Goal: Contribute content: Contribute content

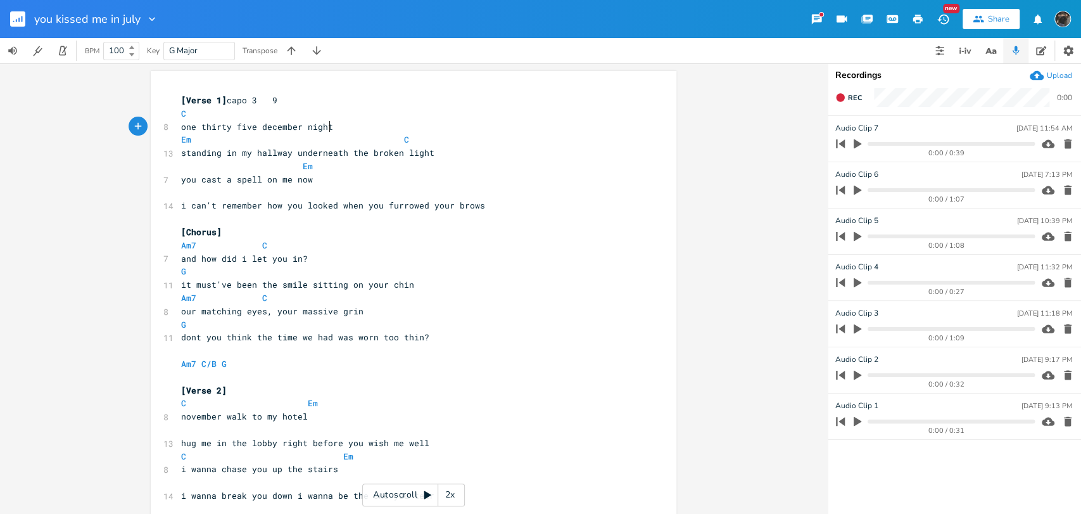
scroll to position [0, 58]
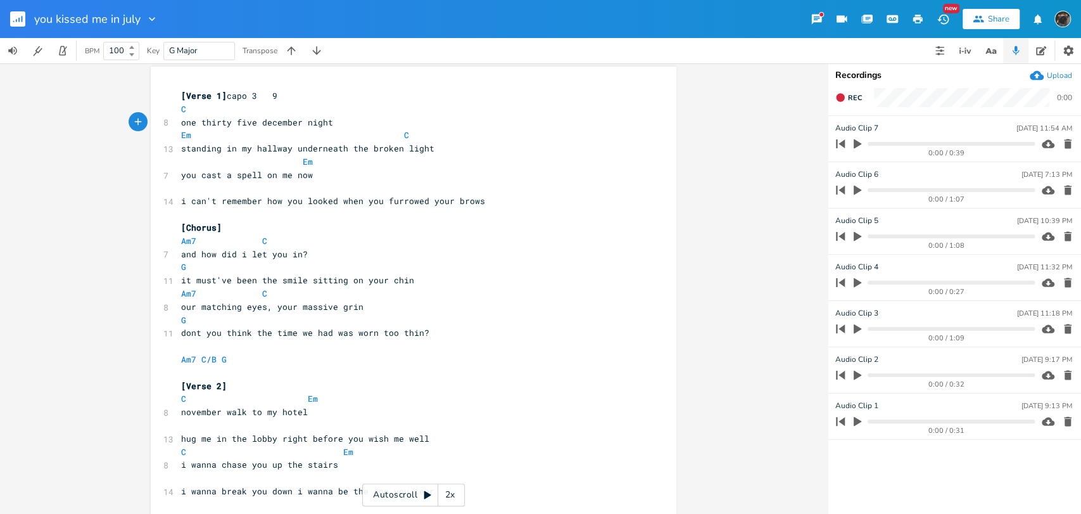
click at [992, 22] on div "Share" at bounding box center [999, 18] width 22 height 11
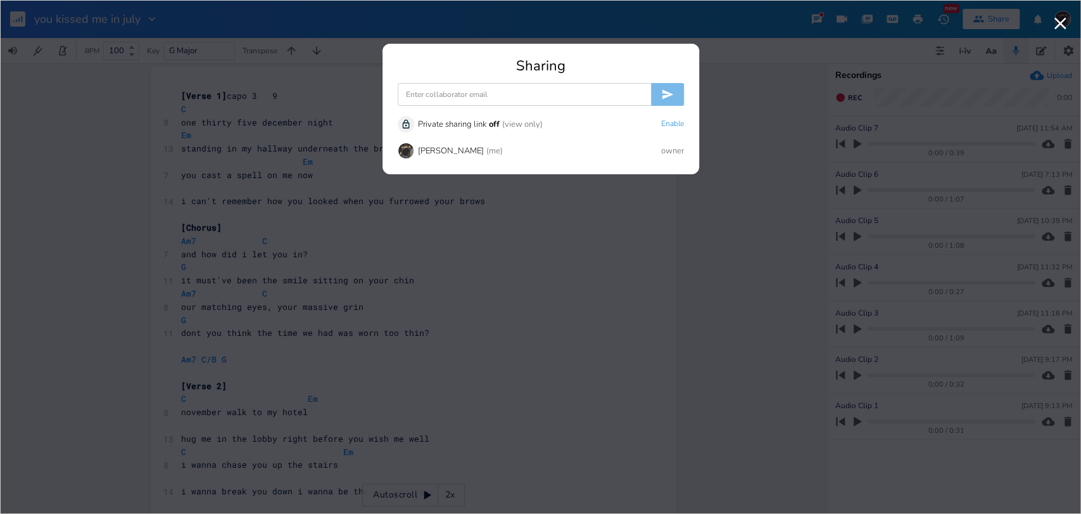
click at [633, 91] on input at bounding box center [524, 94] width 253 height 23
type input "[EMAIL_ADDRESS][DOMAIN_NAME]"
click at [669, 94] on icon "submit" at bounding box center [667, 94] width 11 height 9
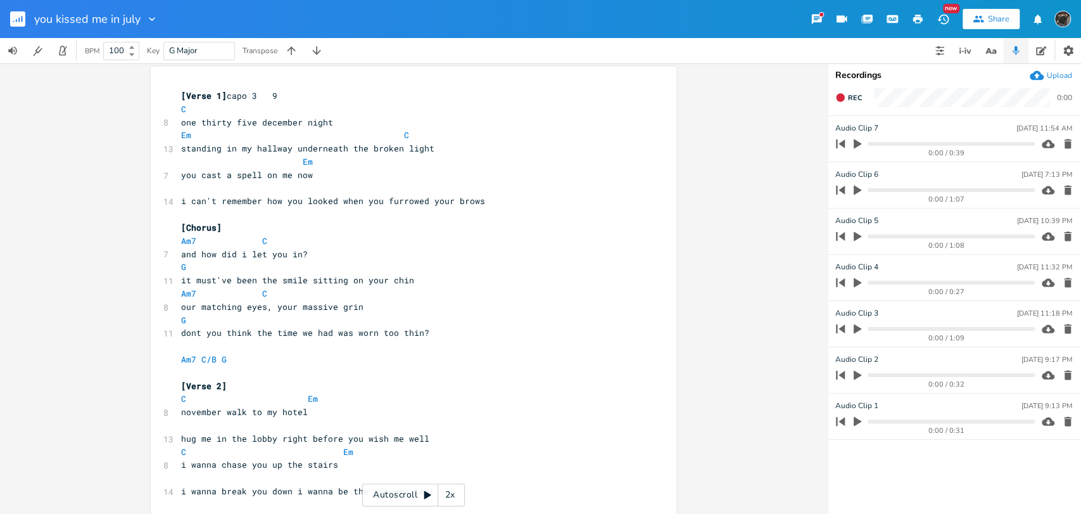
click at [10, 16] on rect "button" at bounding box center [17, 18] width 15 height 15
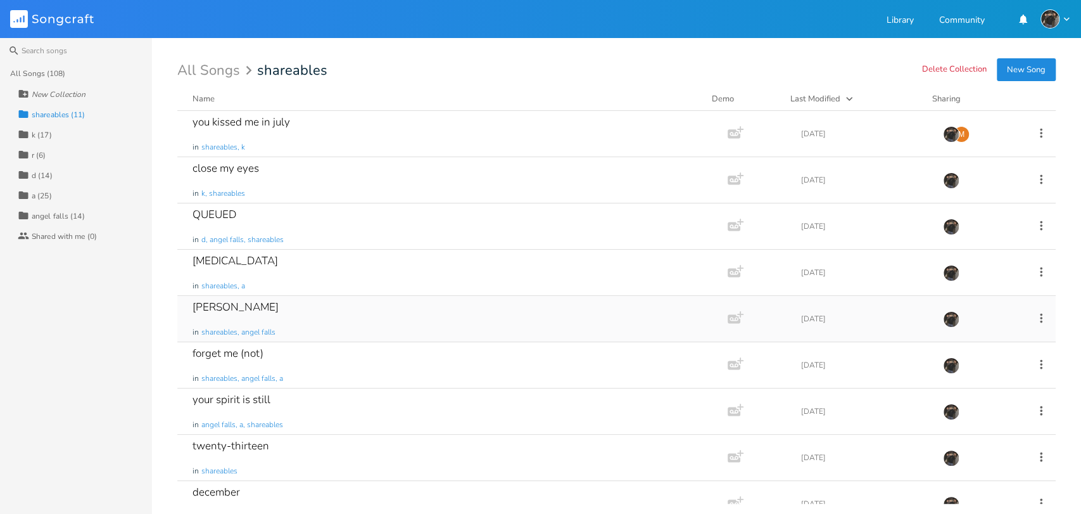
scroll to position [115, 0]
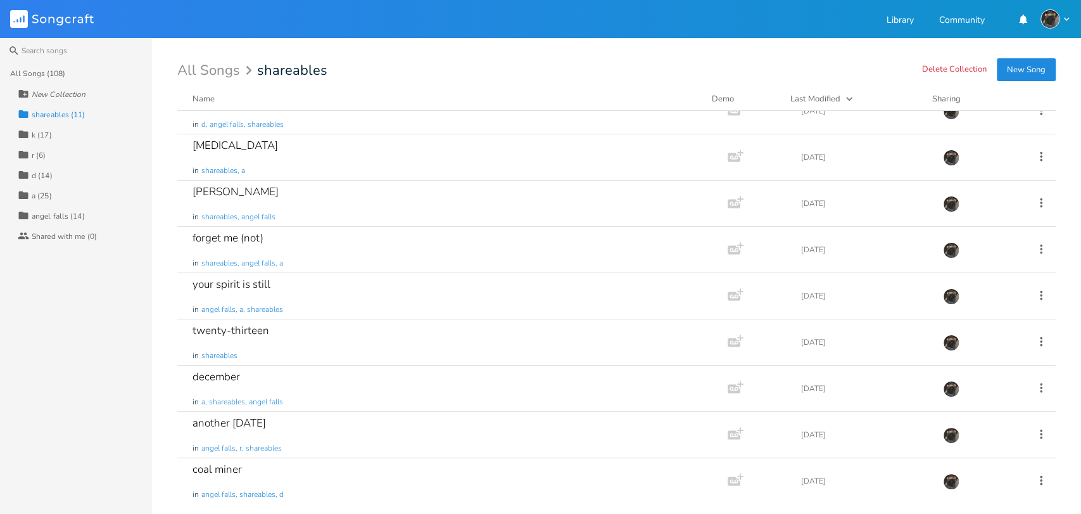
click at [63, 66] on div "All Songs (108)" at bounding box center [81, 73] width 142 height 20
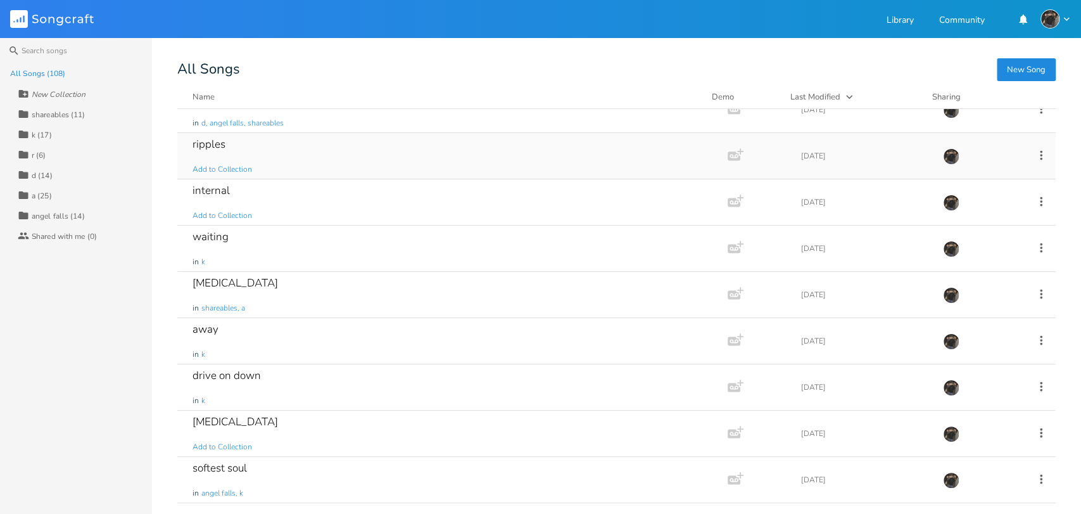
scroll to position [0, 0]
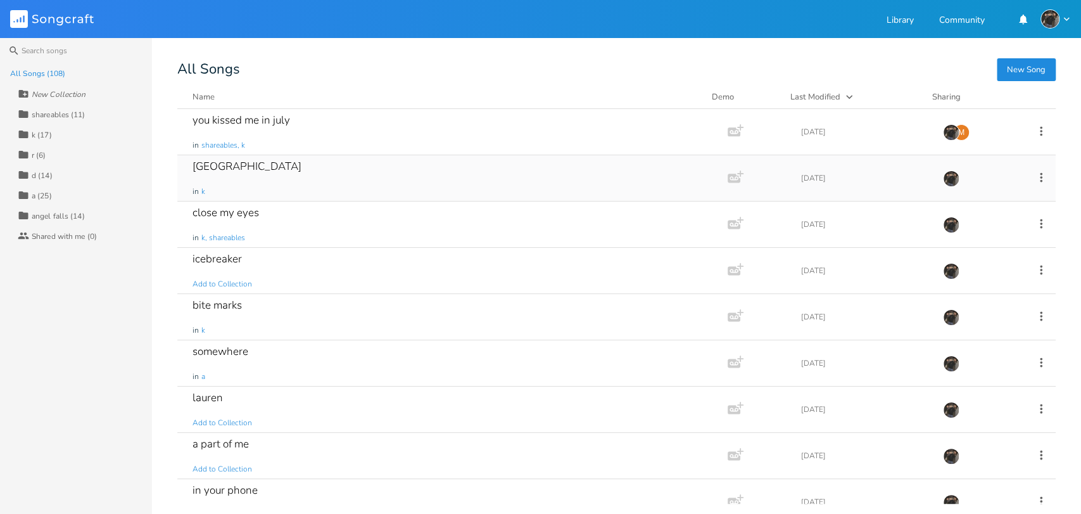
click at [272, 175] on div "montreal in k" at bounding box center [450, 178] width 515 height 46
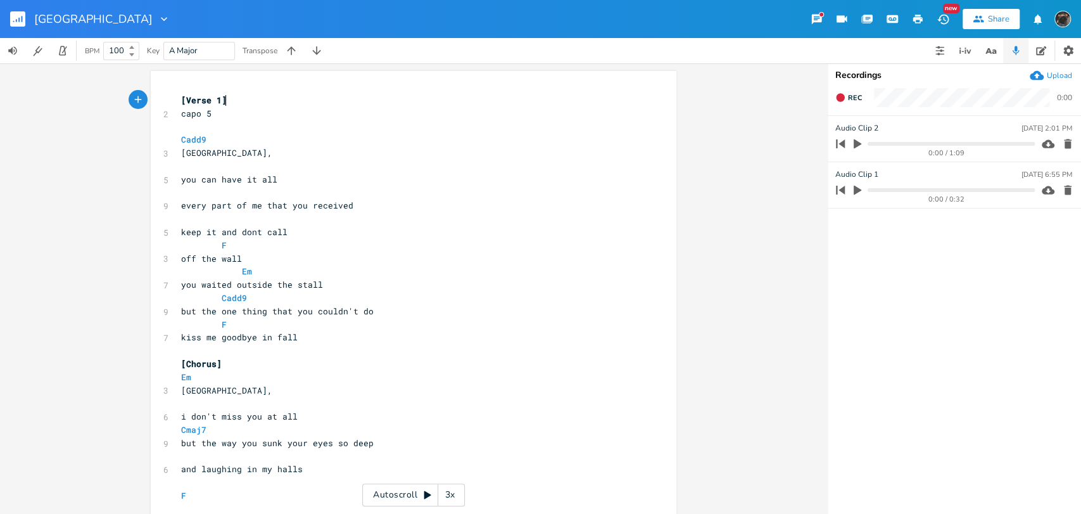
click at [981, 16] on icon "button" at bounding box center [978, 19] width 11 height 7
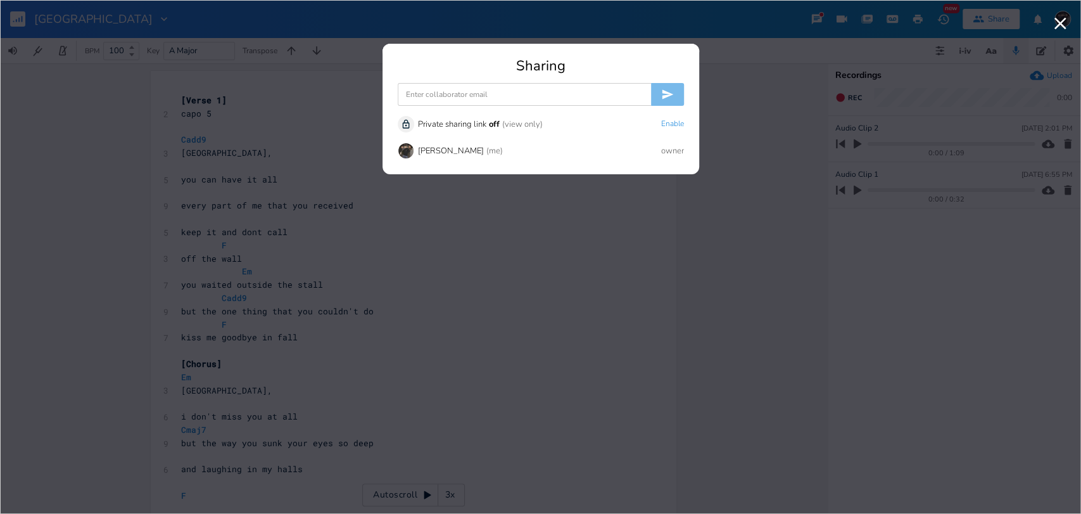
click at [574, 92] on input at bounding box center [524, 94] width 253 height 23
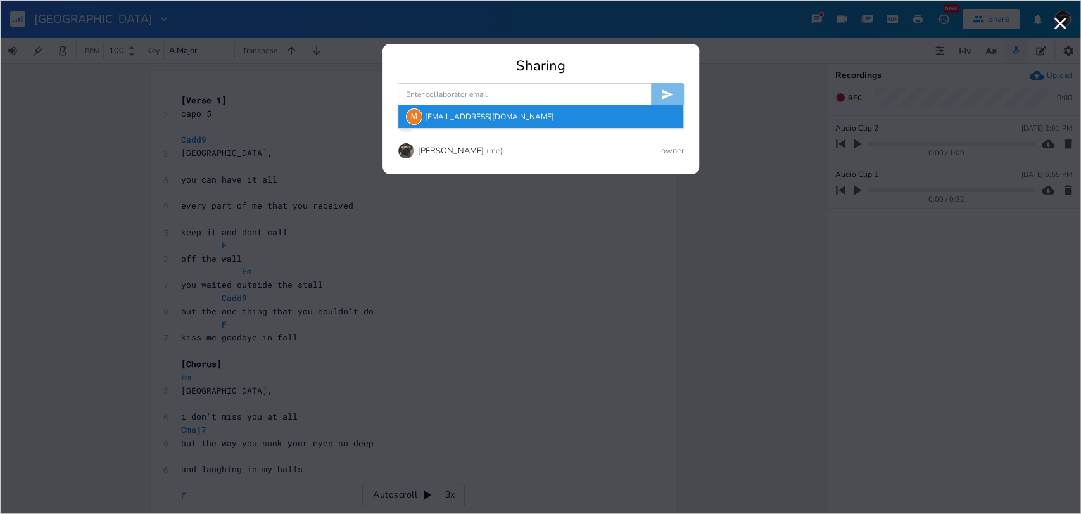
click at [438, 114] on div "M [EMAIL_ADDRESS][DOMAIN_NAME]" at bounding box center [540, 116] width 285 height 23
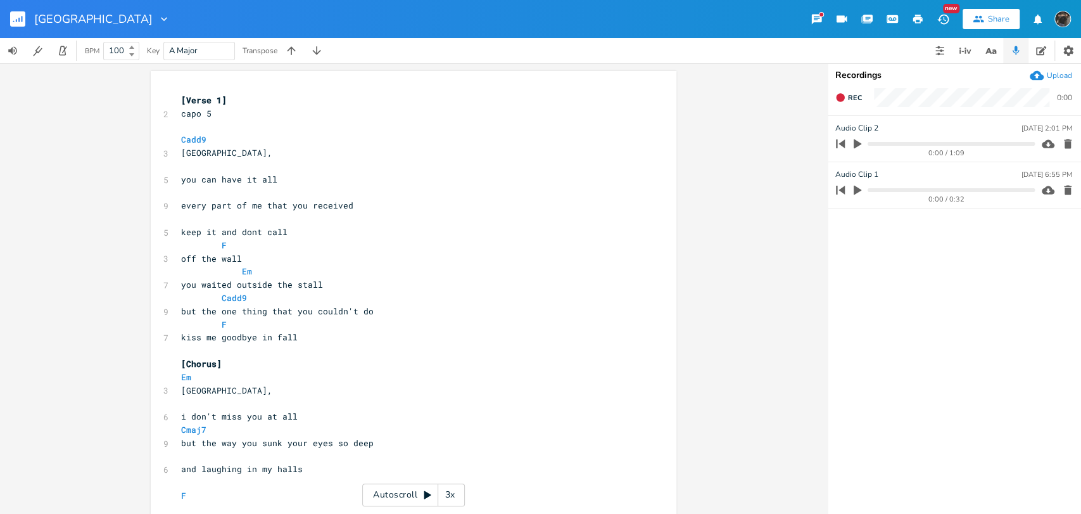
click at [14, 20] on rect "button" at bounding box center [17, 18] width 15 height 15
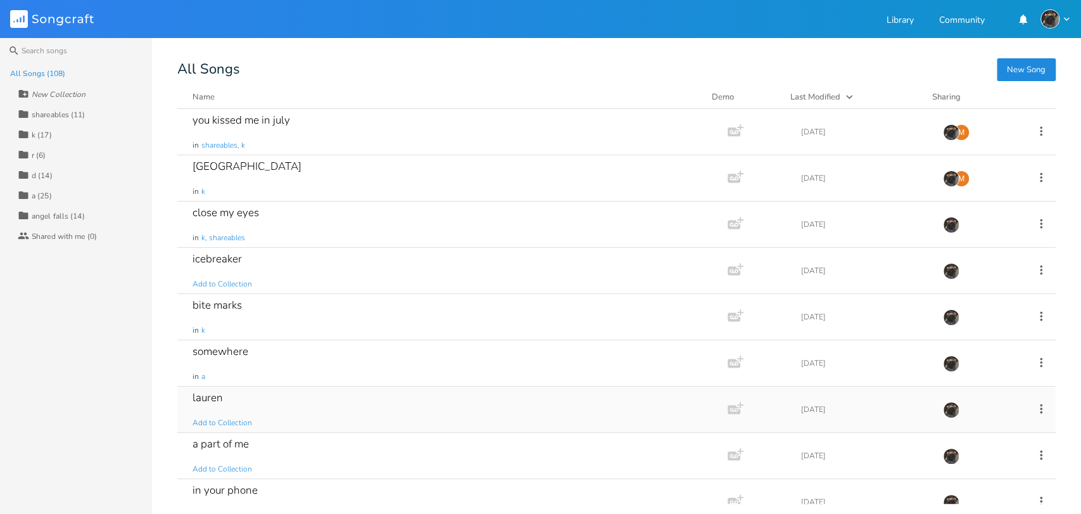
click at [397, 398] on div "lauren Add to Collection" at bounding box center [450, 409] width 515 height 46
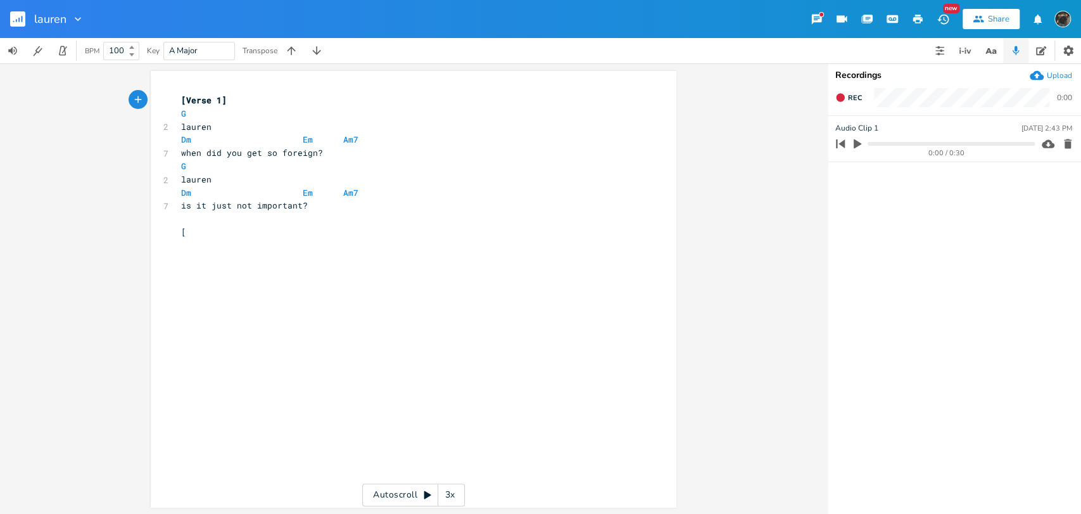
click at [24, 16] on rect "button" at bounding box center [17, 18] width 15 height 15
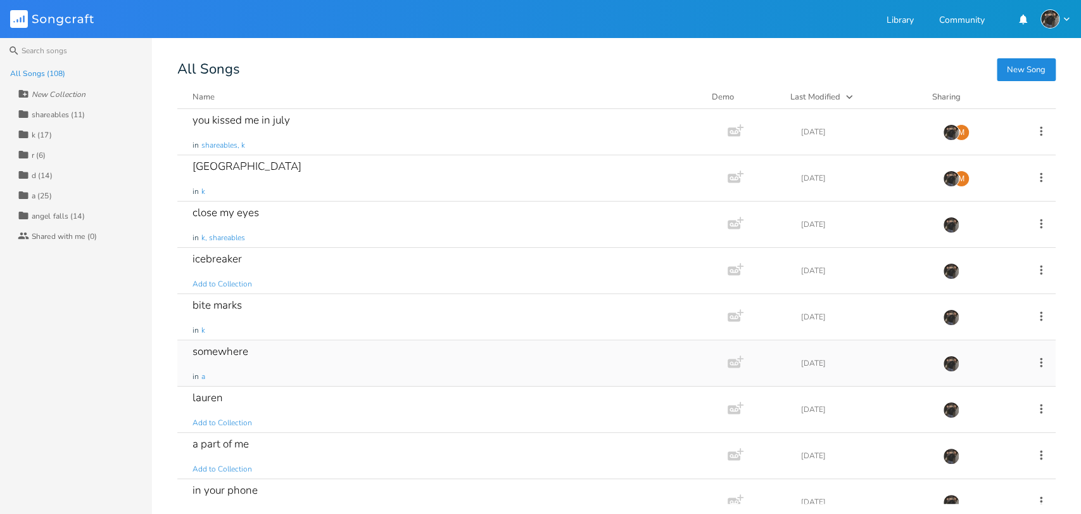
scroll to position [70, 0]
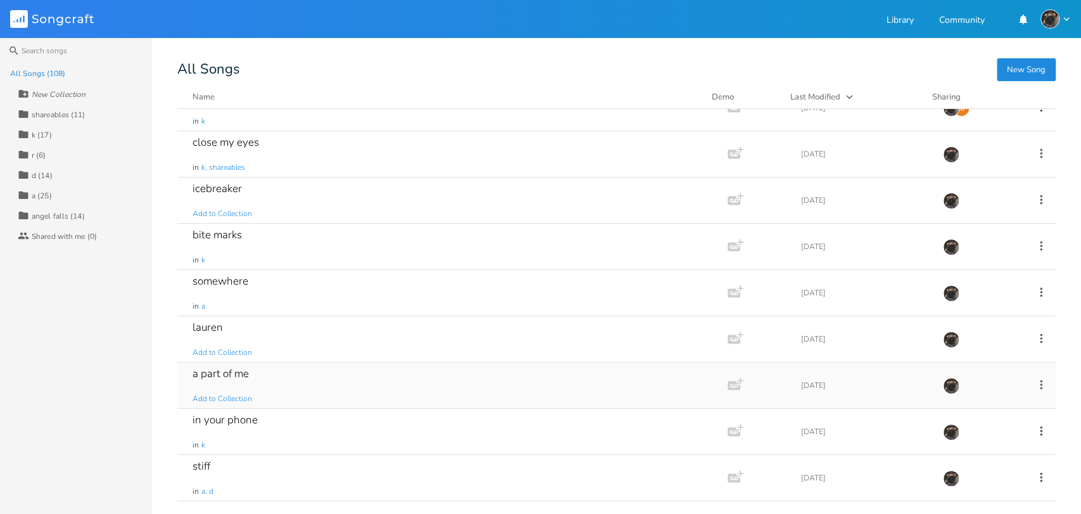
click at [451, 365] on div "a part of me Add to Collection" at bounding box center [450, 385] width 515 height 46
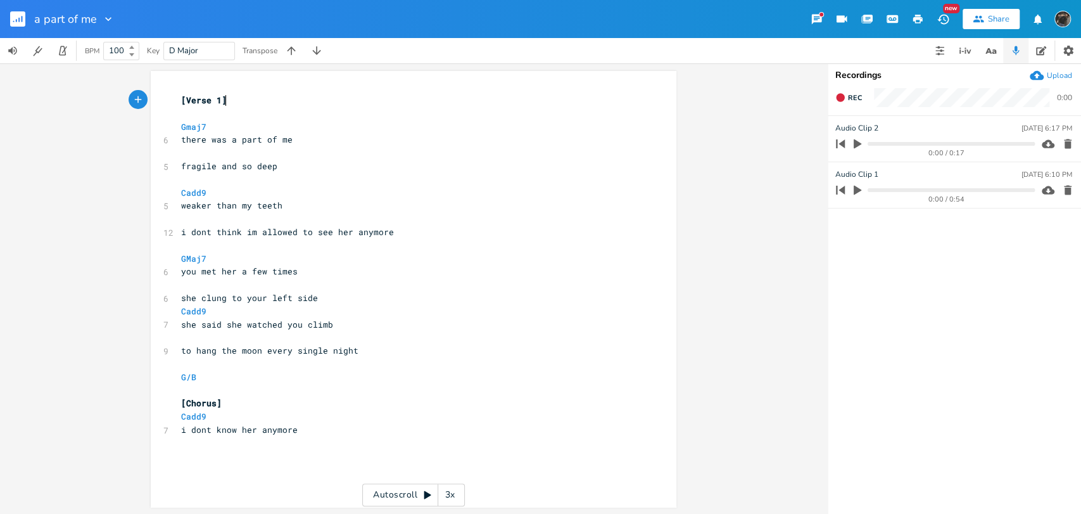
click at [16, 25] on rect "button" at bounding box center [17, 18] width 15 height 15
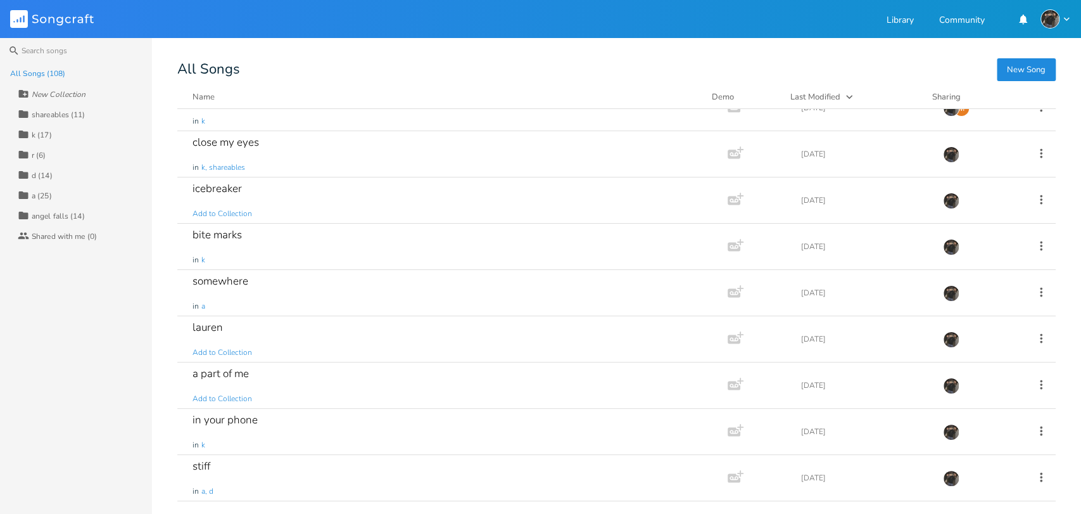
scroll to position [141, 0]
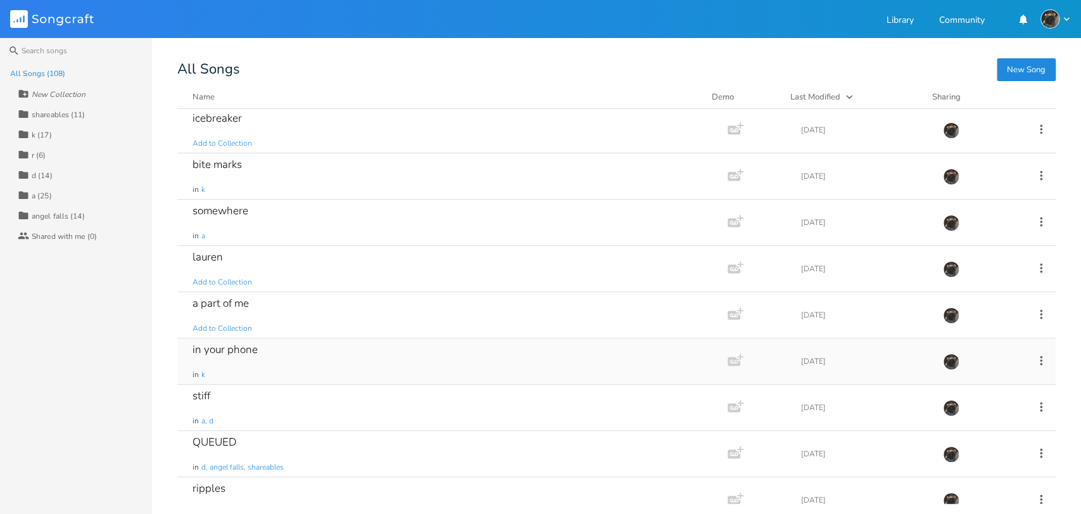
click at [403, 365] on div "in your phone in k" at bounding box center [450, 361] width 515 height 46
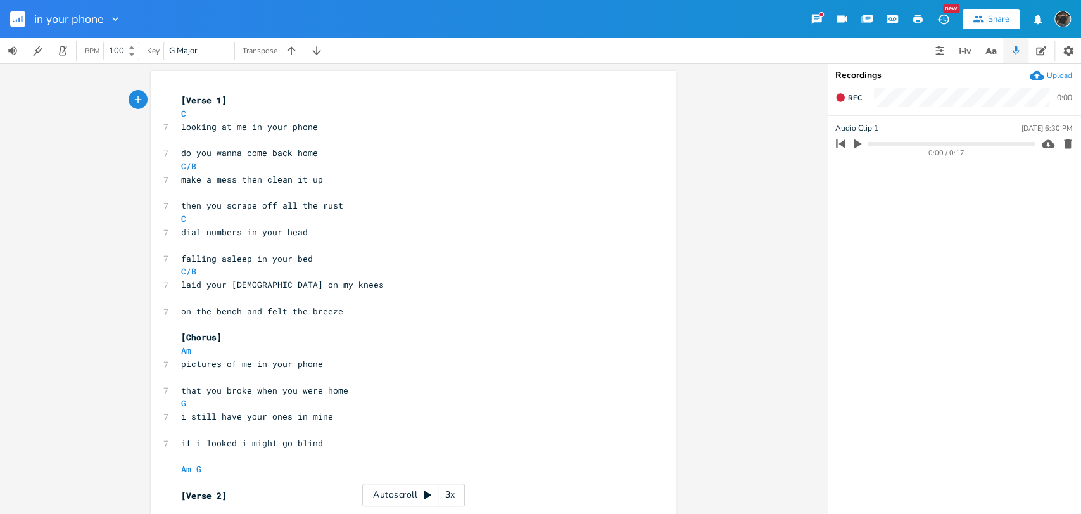
click at [401, 488] on div "Autoscroll 3x" at bounding box center [413, 494] width 103 height 23
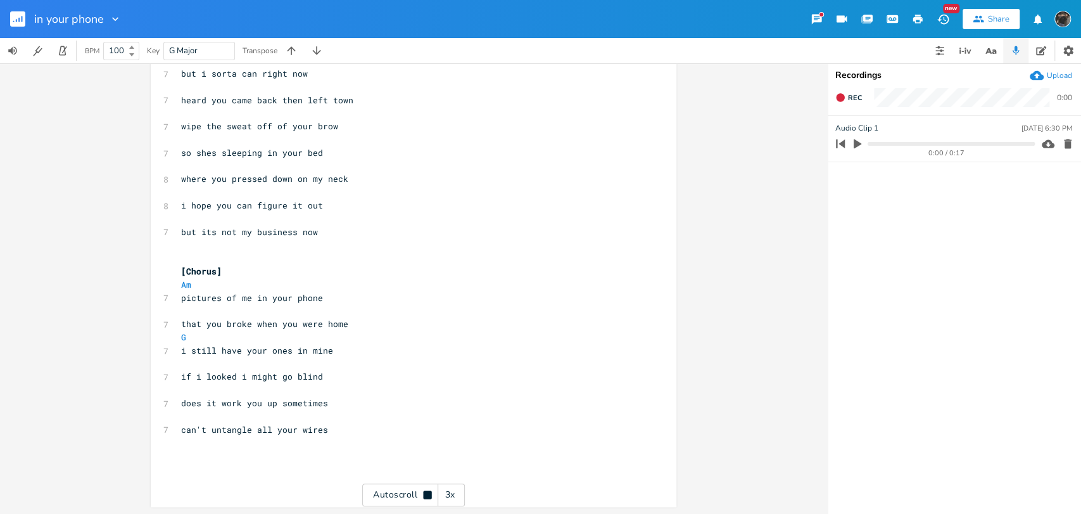
scroll to position [475, 0]
click at [18, 18] on icon "button" at bounding box center [18, 20] width 1 height 4
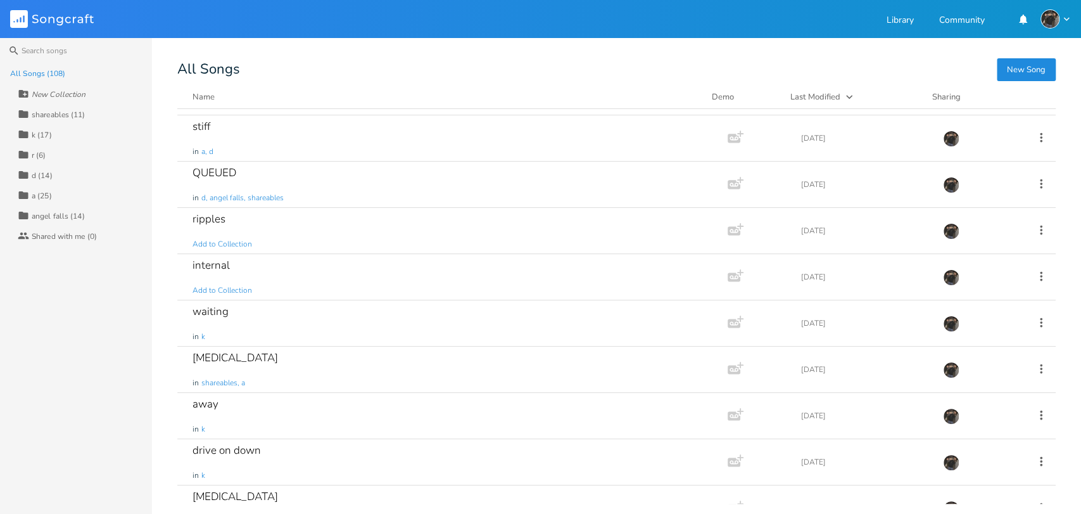
scroll to position [408, 0]
click at [1004, 64] on button "New Song" at bounding box center [1026, 69] width 59 height 23
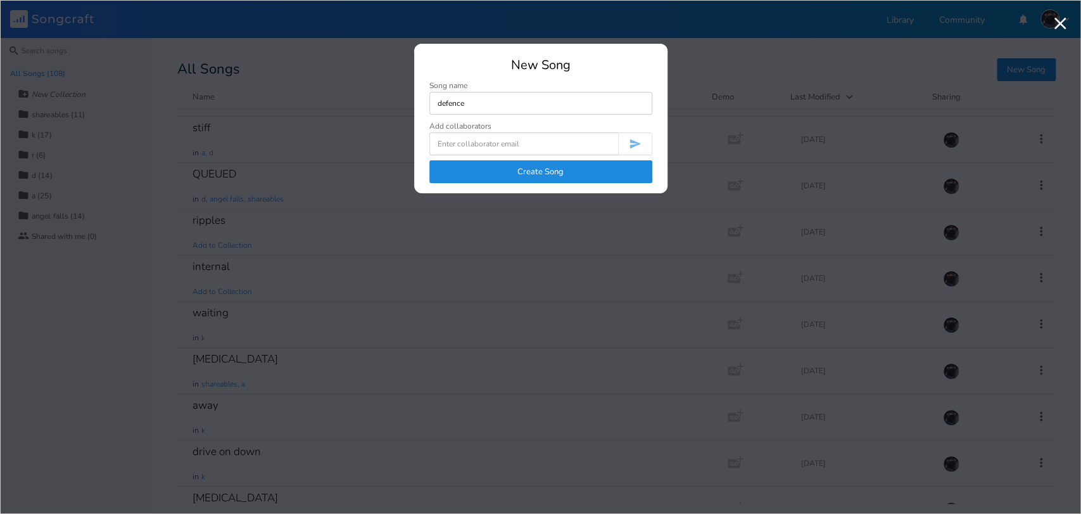
type input "defence"
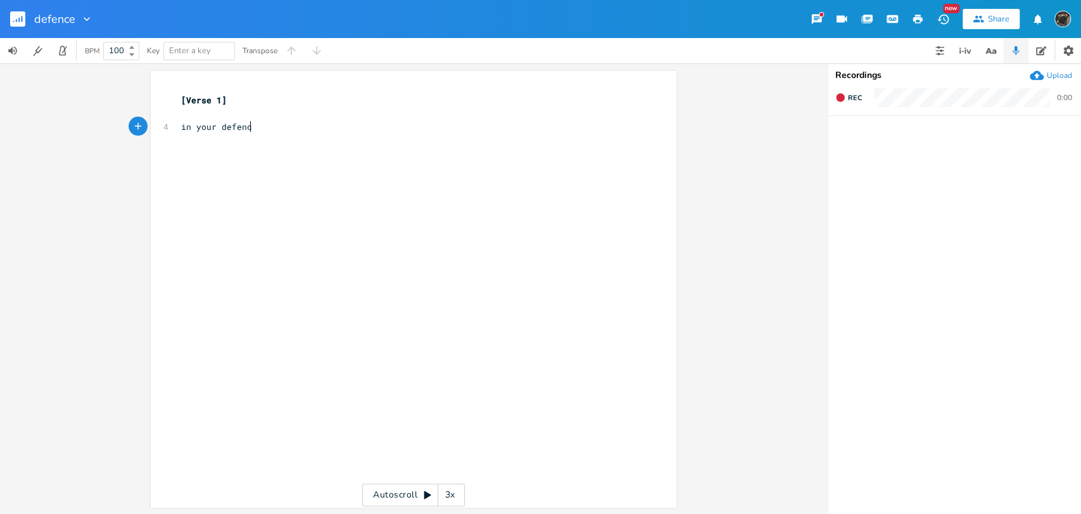
type textarea "in your defence"
type textarea "[Chorus]"
type textarea "and when i catch myself defendin"
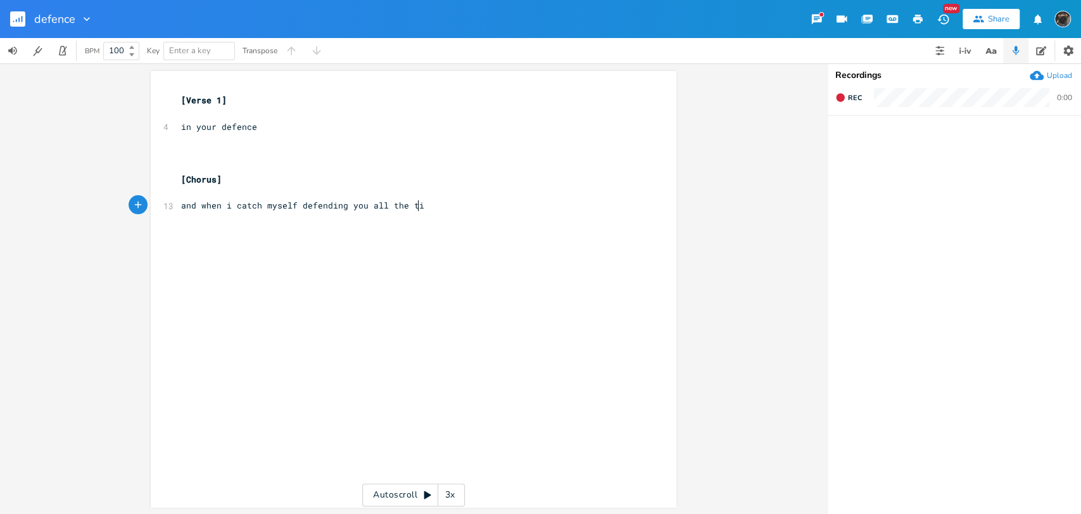
type textarea "g you all the time"
type textarea "i find myself looking for you in other people's eyes"
click at [396, 189] on pre "​" at bounding box center [407, 192] width 457 height 13
type textarea "G"
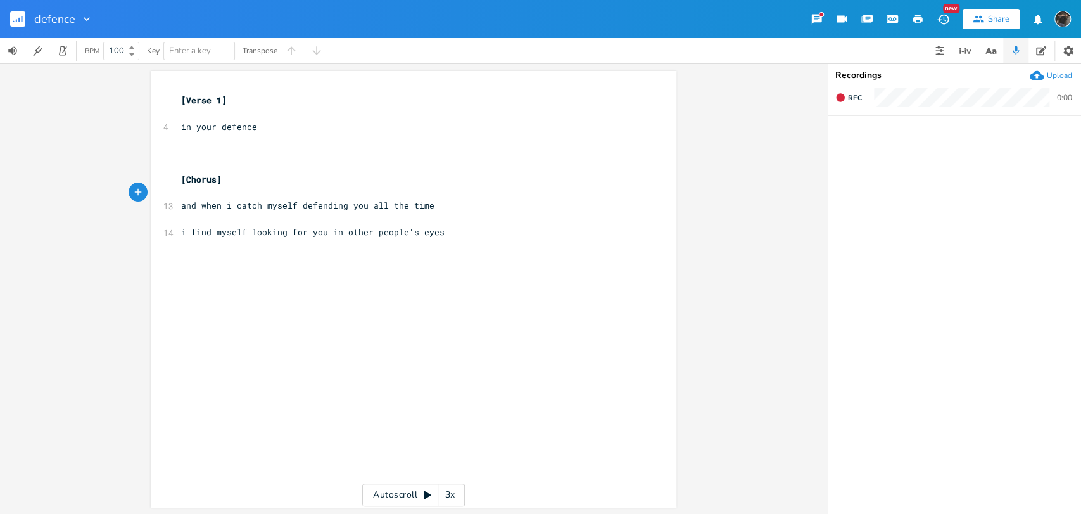
scroll to position [0, 6]
click at [403, 214] on pre "​" at bounding box center [407, 218] width 457 height 13
type textarea "Cadd9"
click at [362, 315] on div "xxxxxxxxxx [Verse 1] ​ 4 in your defence ​ ​ ​ [Chorus] G 13 and when i catch m…" at bounding box center [423, 301] width 489 height 420
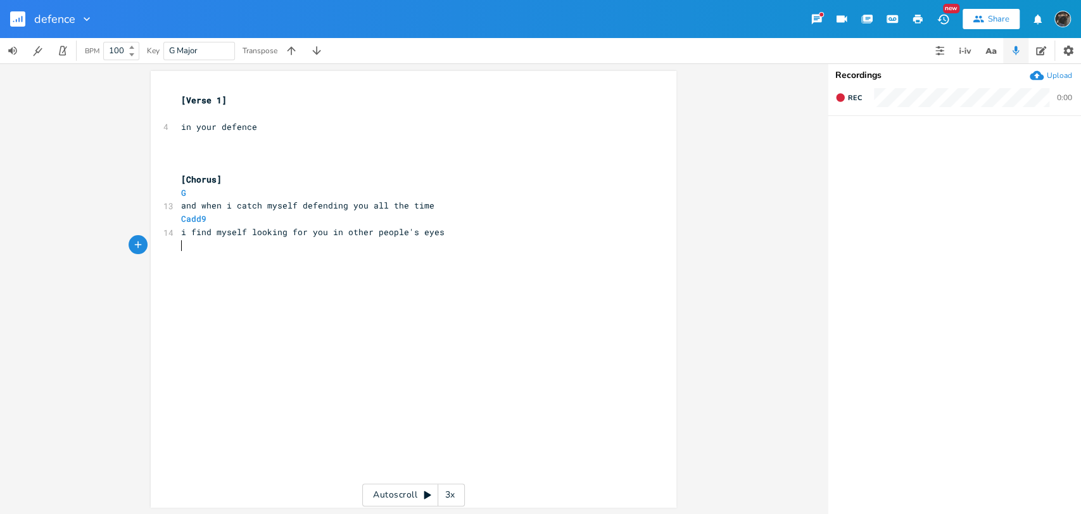
click at [254, 113] on pre "​" at bounding box center [407, 113] width 457 height 13
click at [256, 103] on pre "[Verse 1]" at bounding box center [407, 100] width 457 height 13
type textarea "capo 7"
click at [243, 117] on pre "​" at bounding box center [407, 113] width 457 height 13
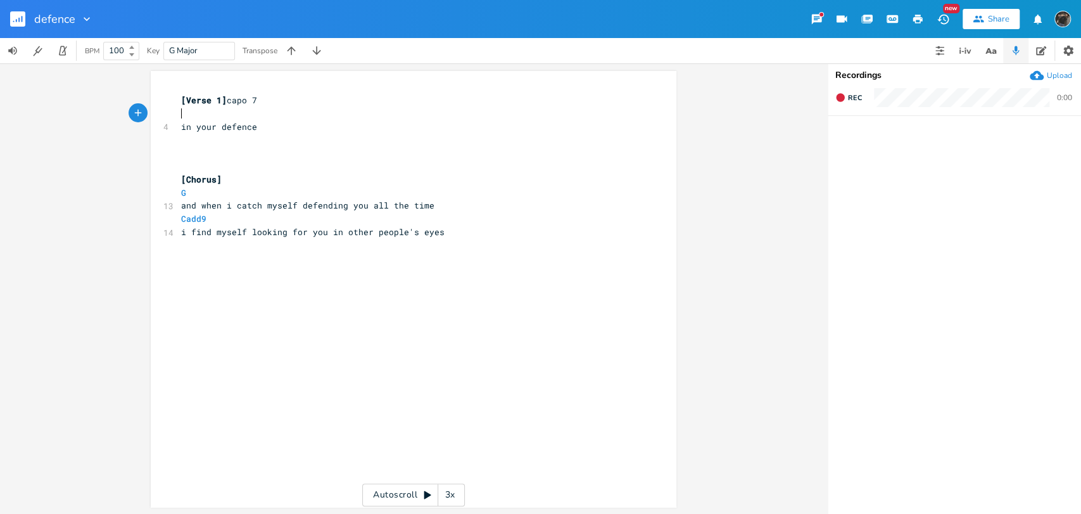
type textarea "C"
click at [269, 161] on pre "​" at bounding box center [407, 166] width 457 height 13
click at [27, 20] on button "button" at bounding box center [22, 19] width 25 height 30
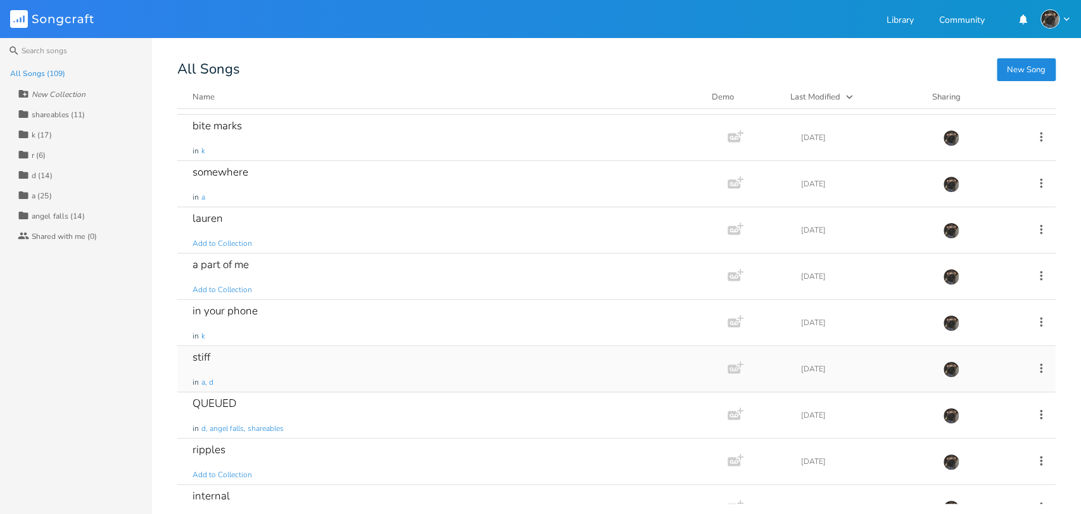
scroll to position [281, 0]
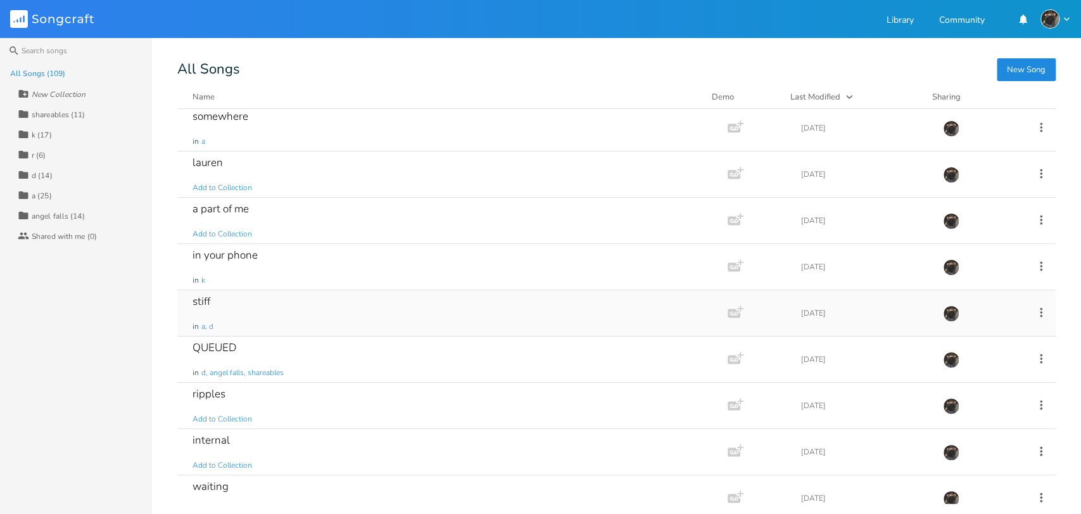
click at [517, 318] on div "stiff in a, d" at bounding box center [450, 313] width 515 height 46
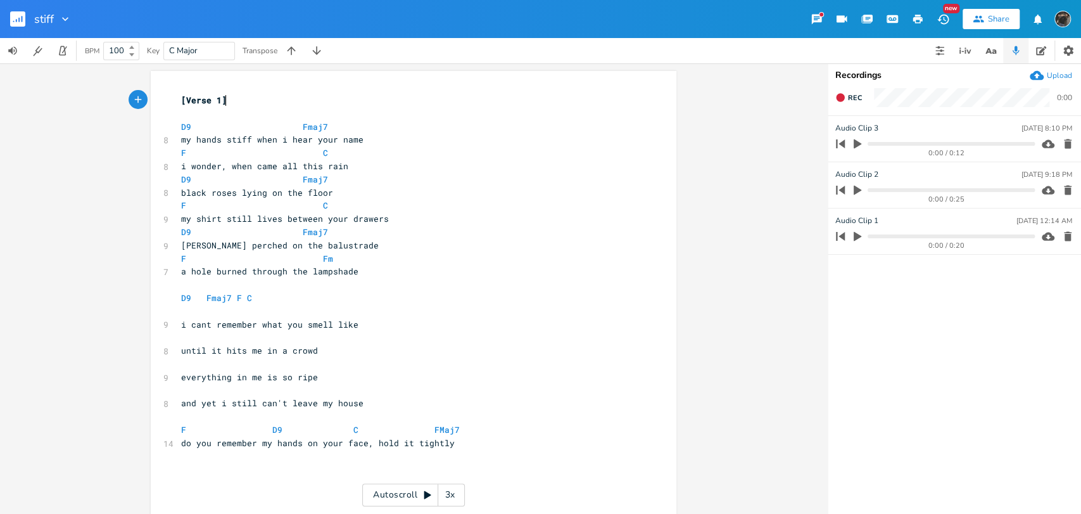
click at [20, 22] on rect "button" at bounding box center [17, 18] width 15 height 15
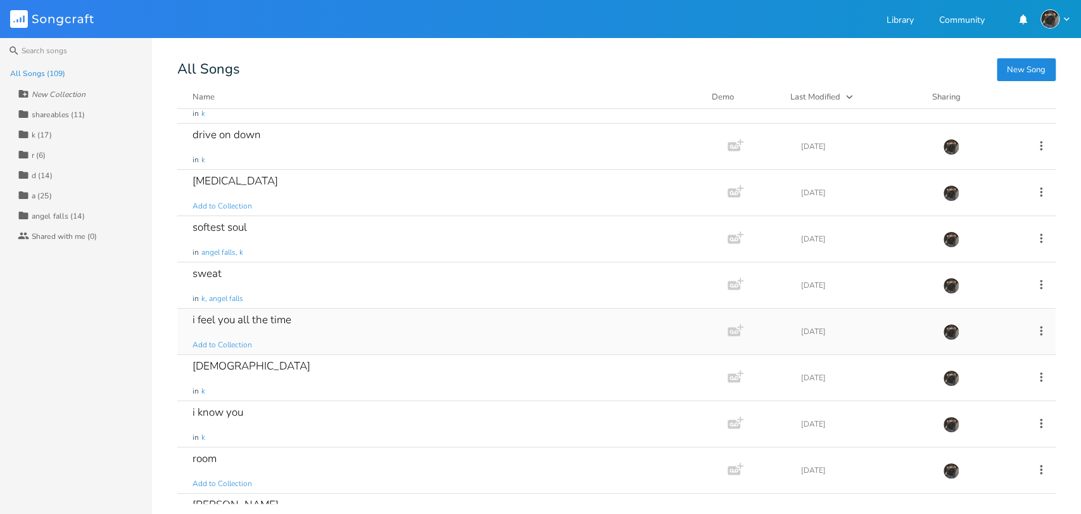
scroll to position [774, 0]
click at [355, 308] on div "i feel you all the time Add to Collection" at bounding box center [450, 329] width 515 height 46
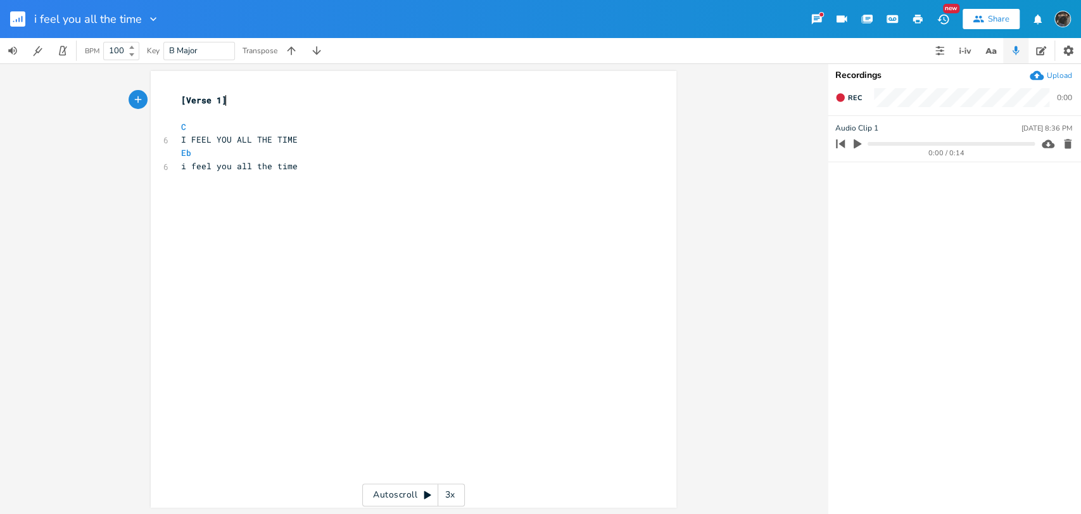
click at [16, 16] on rect "button" at bounding box center [17, 18] width 15 height 15
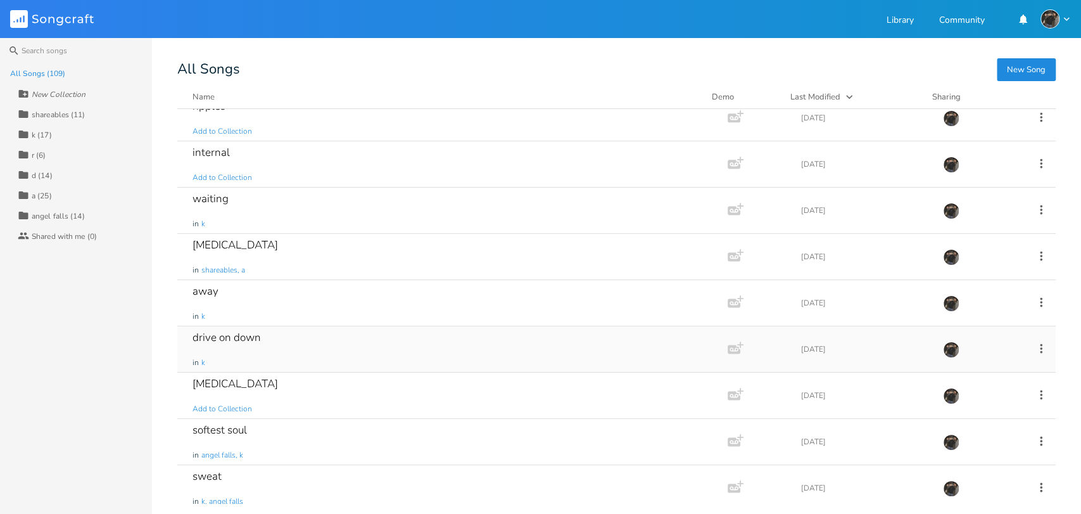
scroll to position [562, 0]
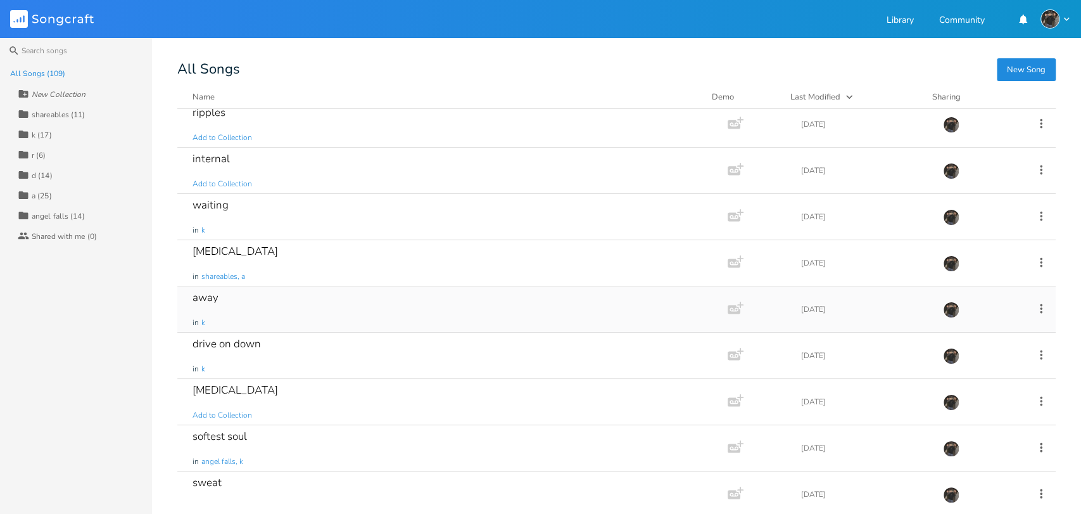
click at [275, 303] on div "away in k" at bounding box center [450, 309] width 515 height 46
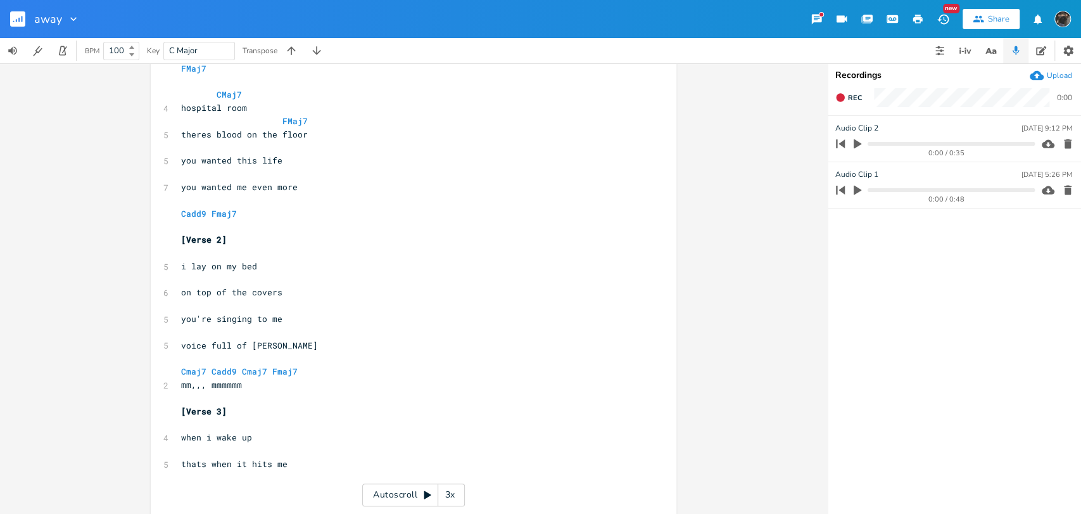
scroll to position [66, 0]
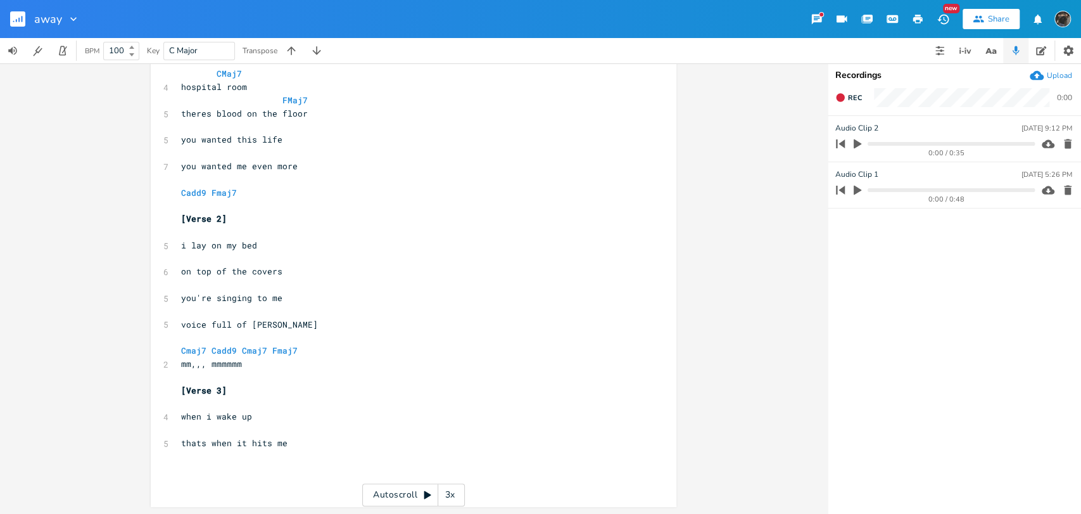
click at [16, 19] on icon "button" at bounding box center [16, 20] width 1 height 3
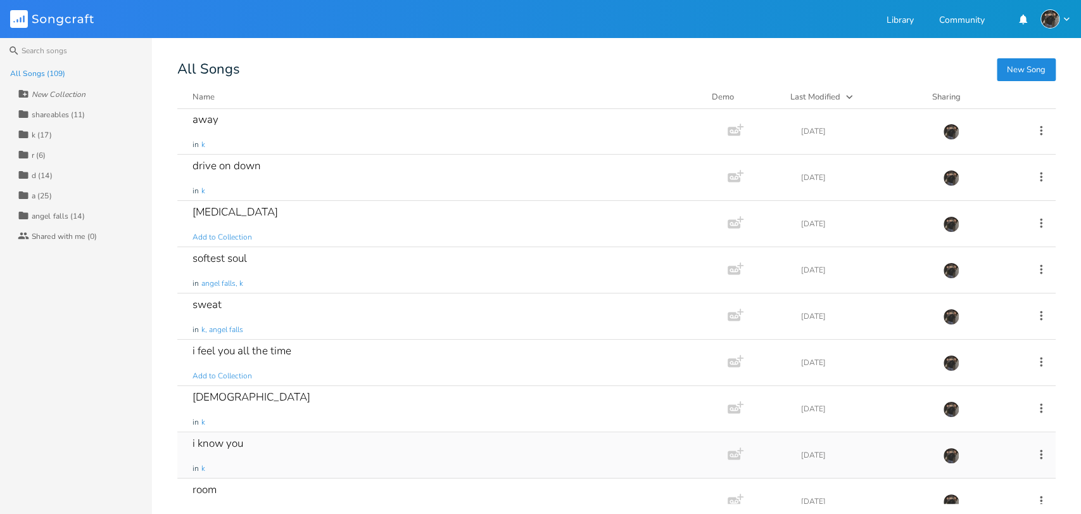
scroll to position [774, 0]
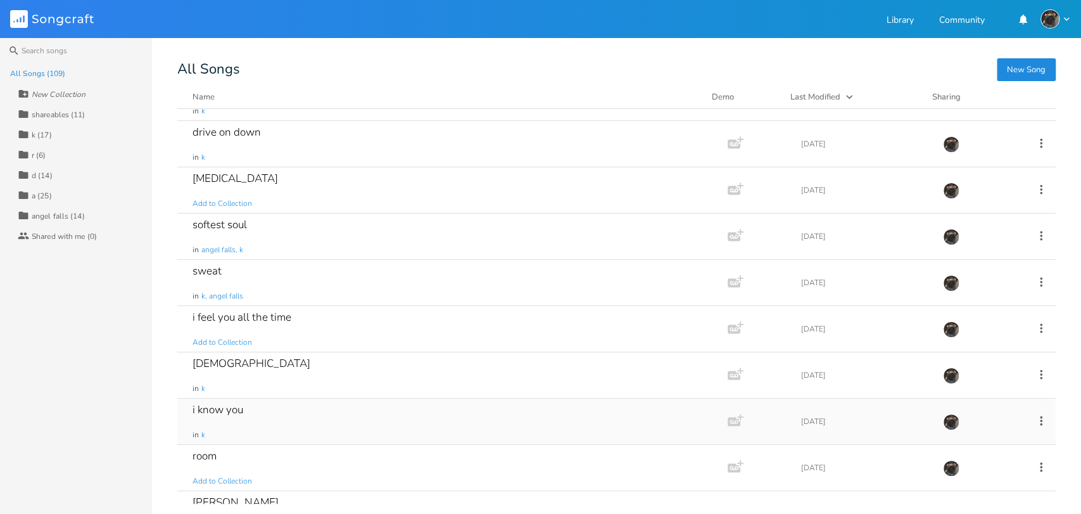
click at [395, 426] on div "i know you in k" at bounding box center [450, 421] width 515 height 46
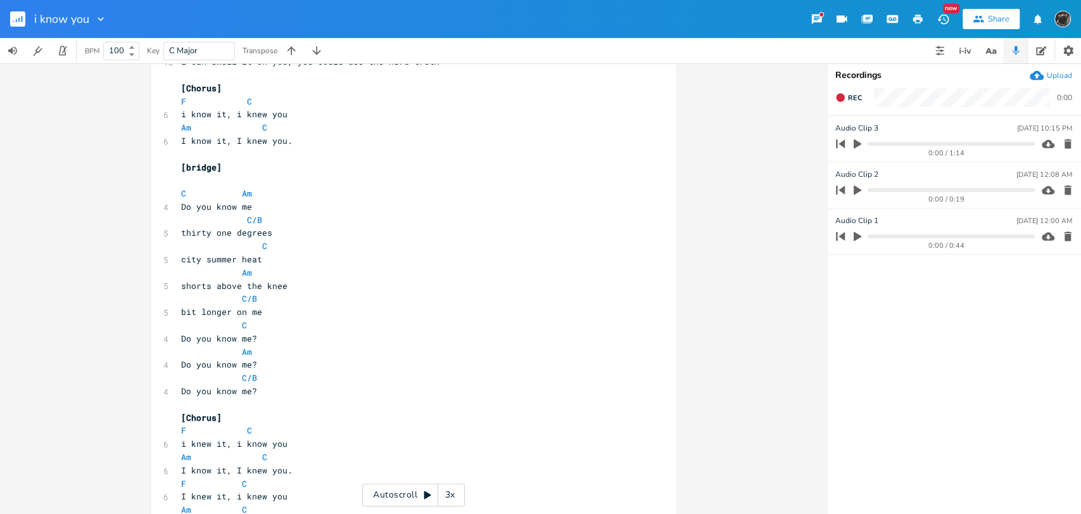
scroll to position [409, 0]
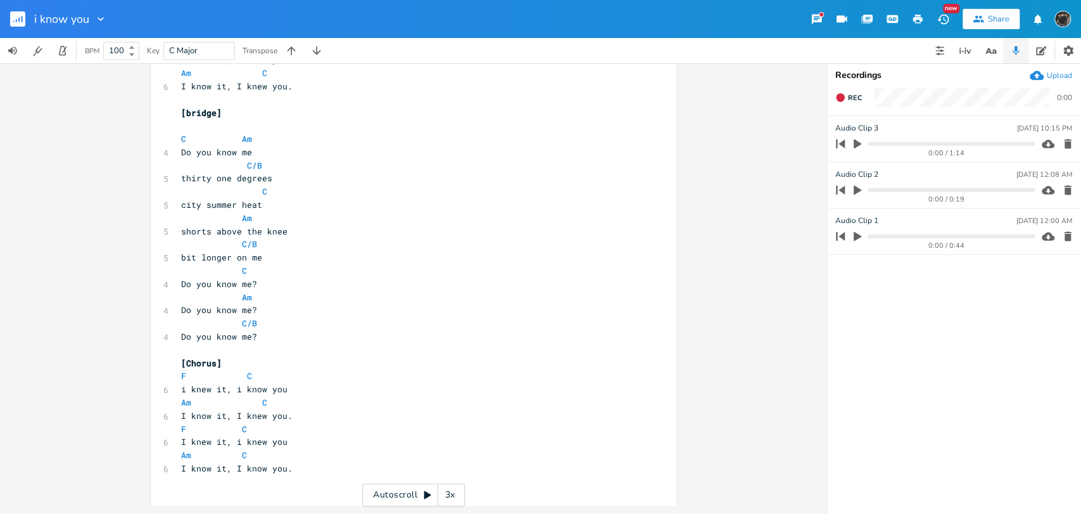
click at [17, 6] on button "button" at bounding box center [22, 19] width 25 height 30
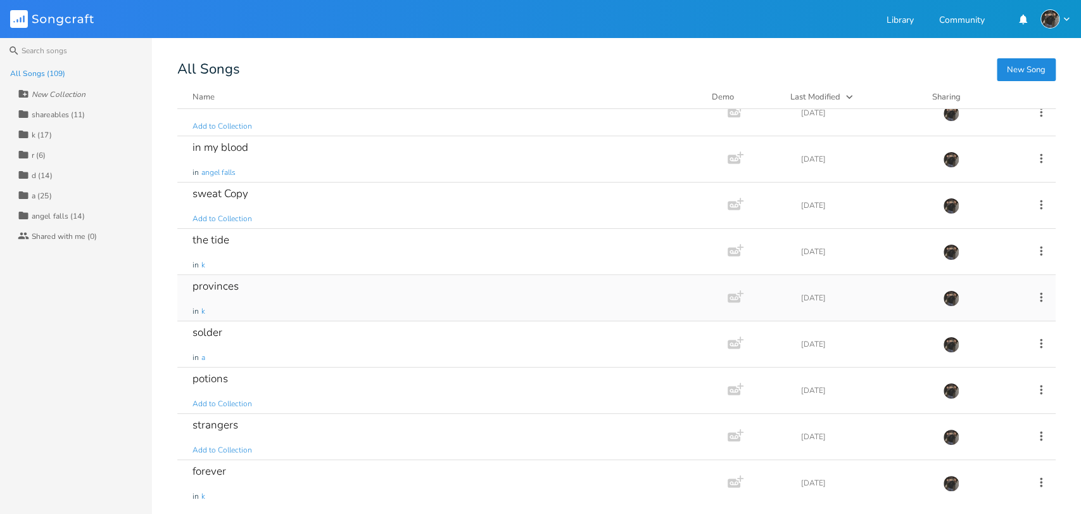
scroll to position [1970, 0]
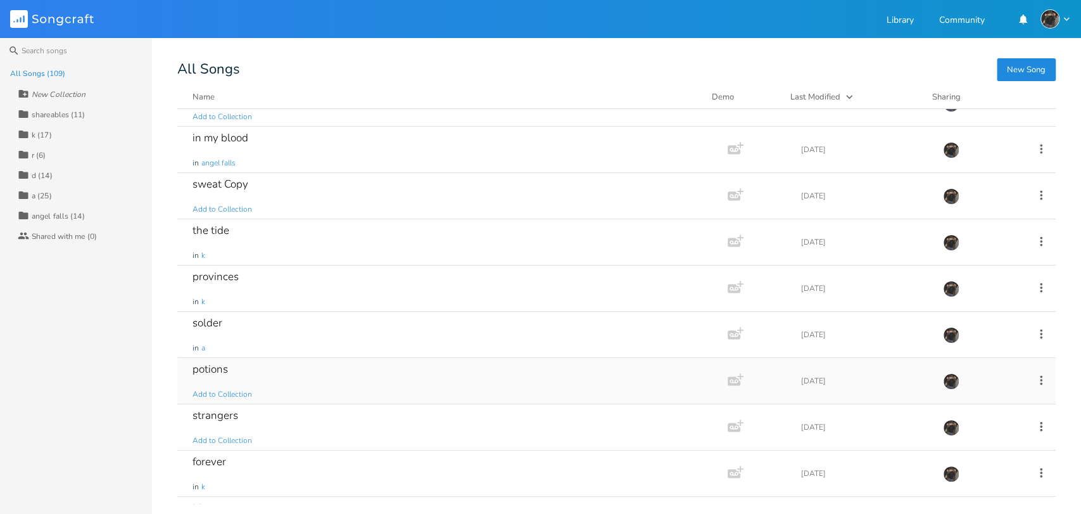
click at [348, 387] on div "potions Add to Collection" at bounding box center [450, 381] width 515 height 46
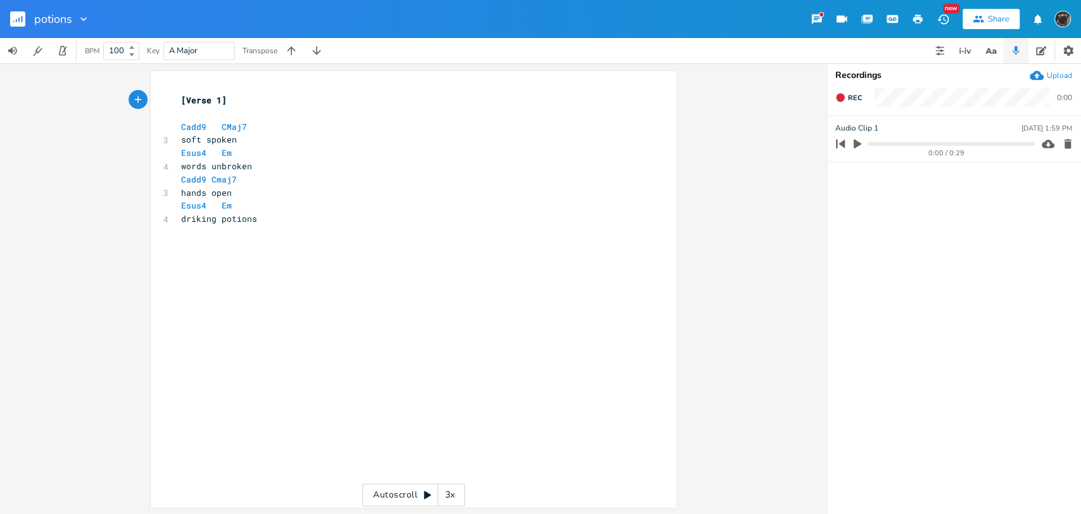
click at [858, 148] on icon "button" at bounding box center [857, 143] width 11 height 11
drag, startPoint x: 737, startPoint y: 351, endPoint x: 808, endPoint y: 289, distance: 94.7
click at [737, 350] on div "xxxxxxxxxx [Verse 1] ​ Cadd9 CMaj7 3 soft spoken Esus4 Em 4 words unbroken Cadd…" at bounding box center [413, 288] width 827 height 450
click at [859, 148] on icon "button" at bounding box center [857, 144] width 10 height 10
click at [87, 13] on icon "button" at bounding box center [83, 19] width 13 height 13
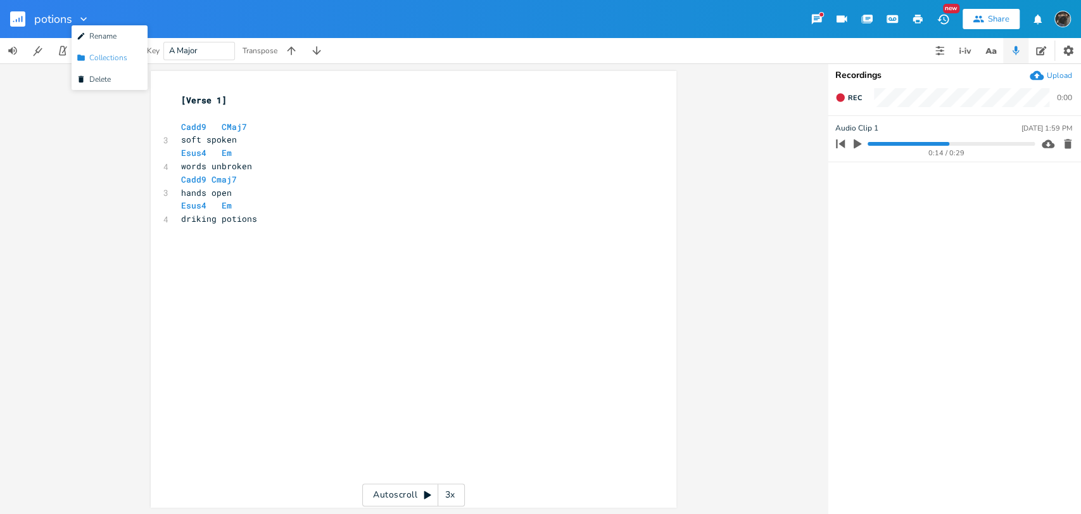
click at [85, 48] on li "Collection Collections" at bounding box center [110, 58] width 76 height 22
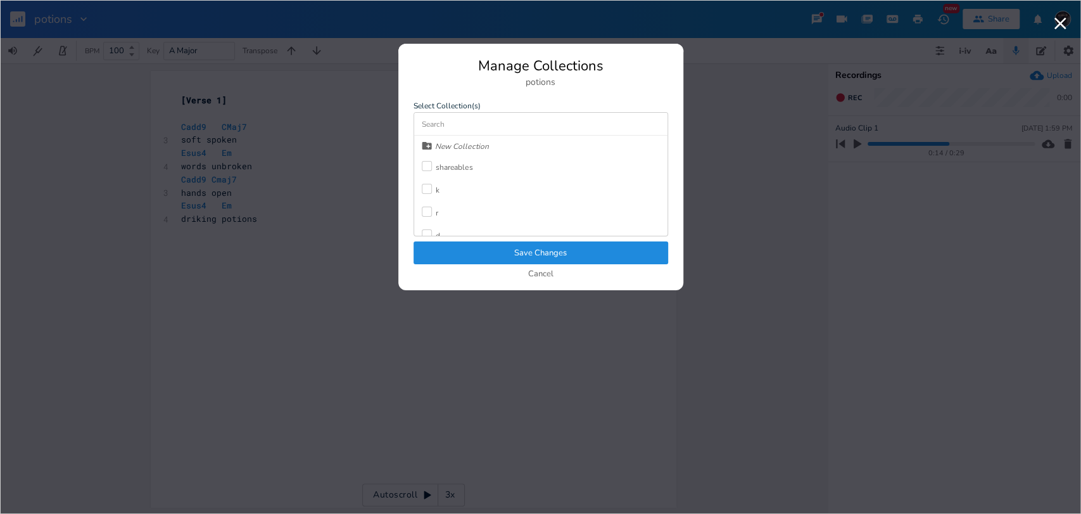
click at [430, 189] on div at bounding box center [427, 189] width 10 height 10
click at [451, 251] on button "Save Changes" at bounding box center [541, 252] width 255 height 23
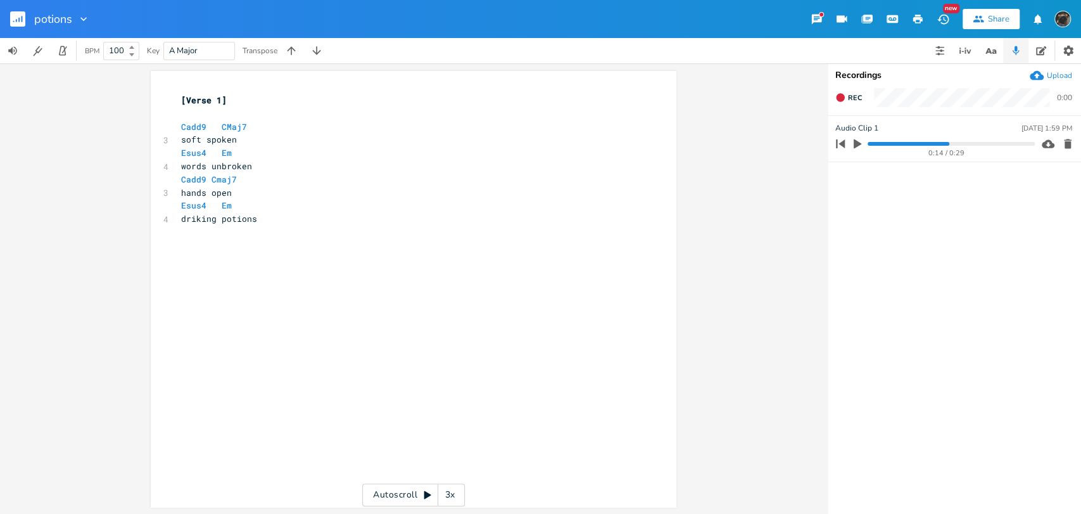
click at [8, 22] on div "potions" at bounding box center [45, 19] width 90 height 38
click at [11, 20] on rect "button" at bounding box center [17, 18] width 15 height 15
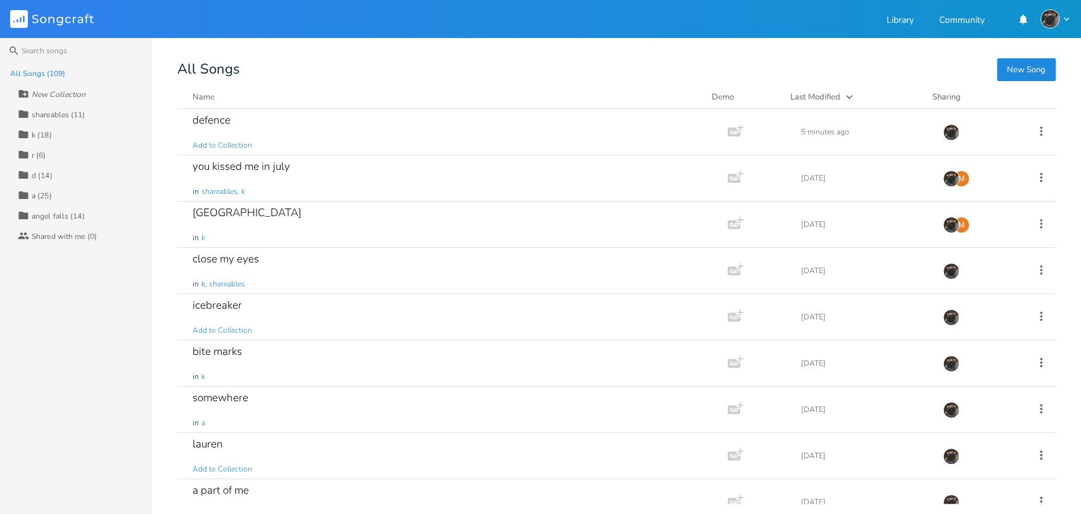
click at [63, 127] on div "Collection k (18)" at bounding box center [85, 134] width 134 height 20
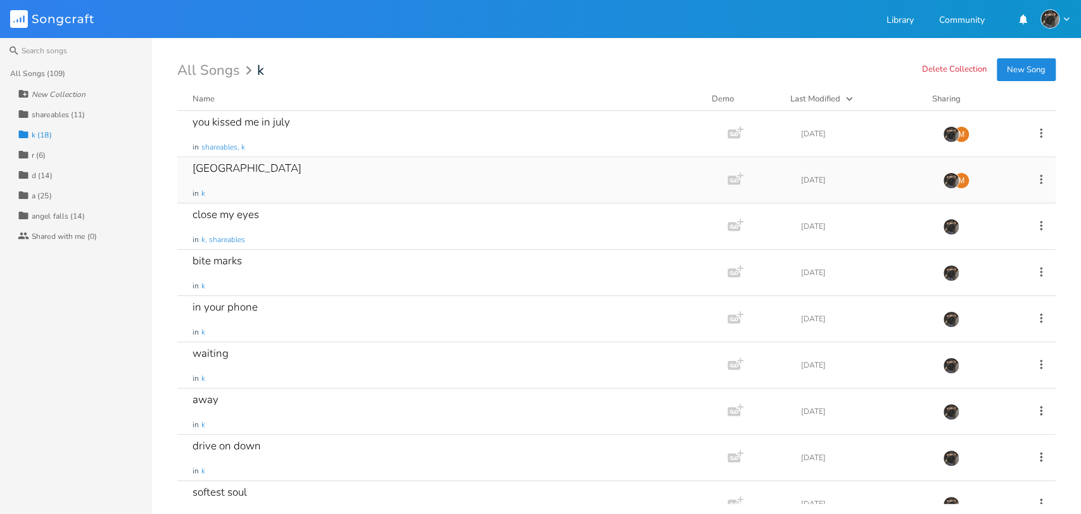
scroll to position [438, 0]
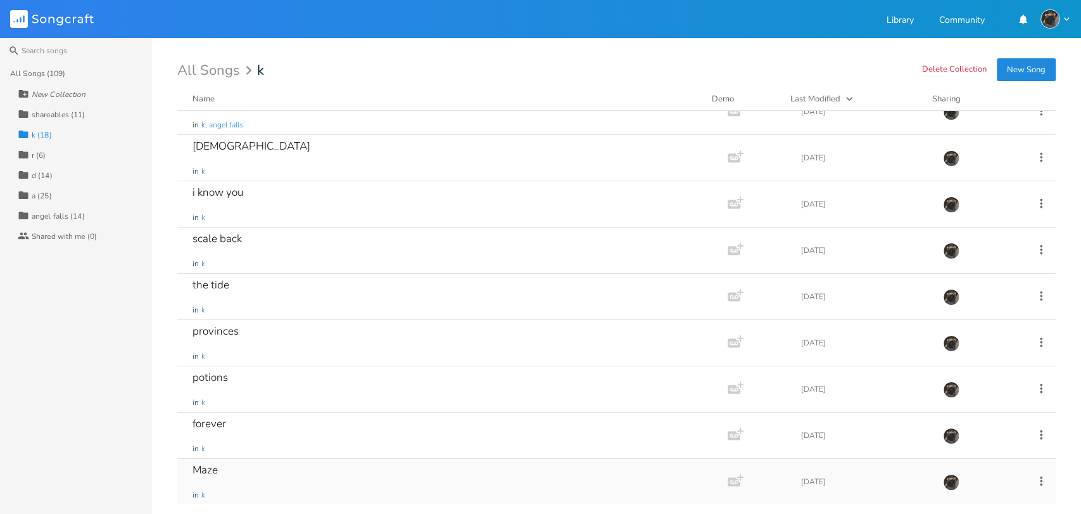
click at [329, 486] on div "Maze in k" at bounding box center [450, 482] width 515 height 46
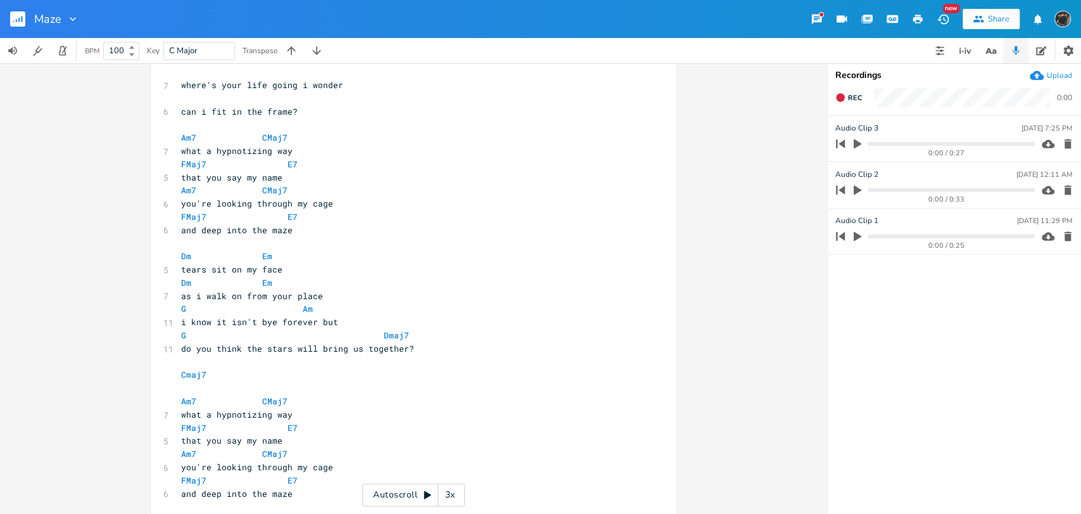
scroll to position [370, 0]
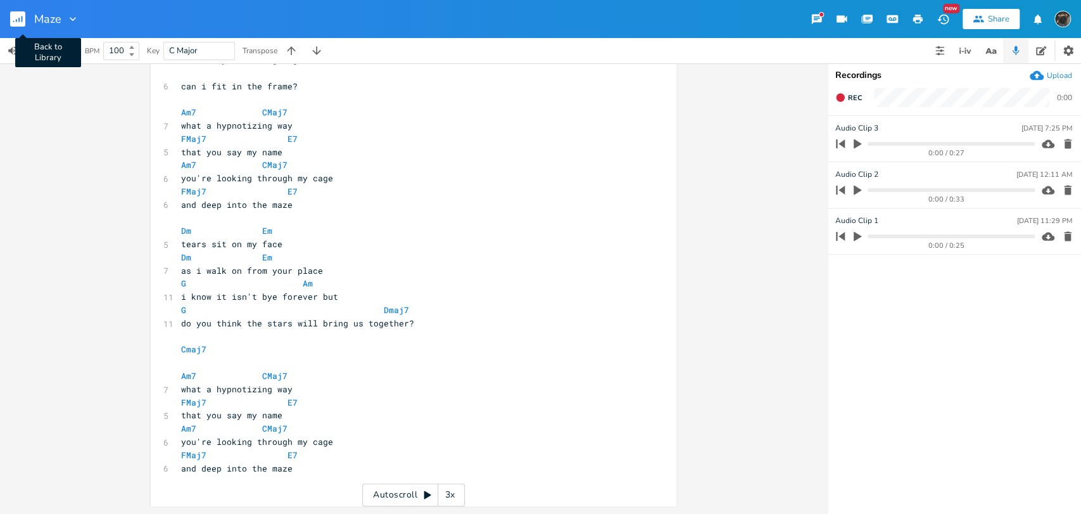
click at [20, 17] on rect "button" at bounding box center [17, 18] width 15 height 15
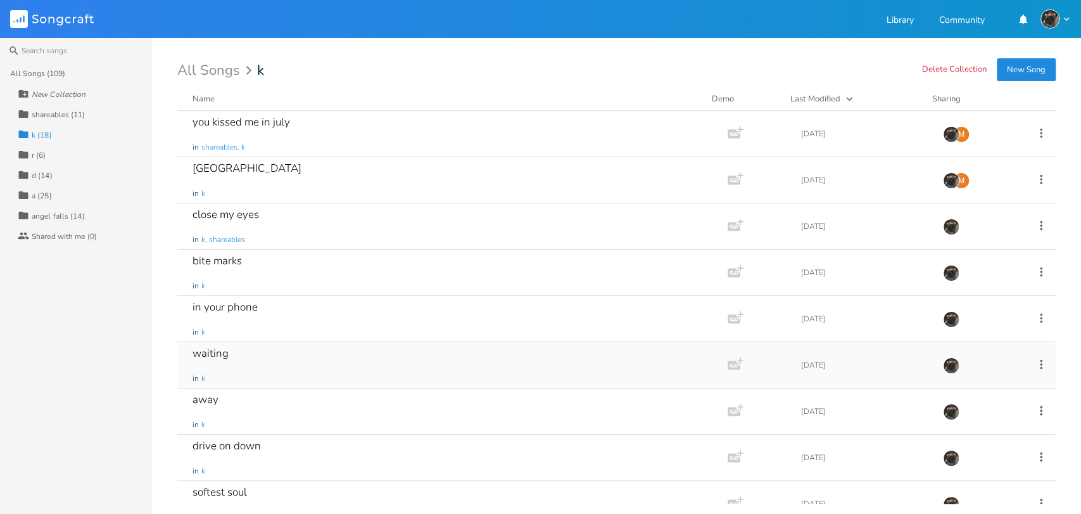
click at [313, 375] on div "waiting in k" at bounding box center [450, 365] width 515 height 46
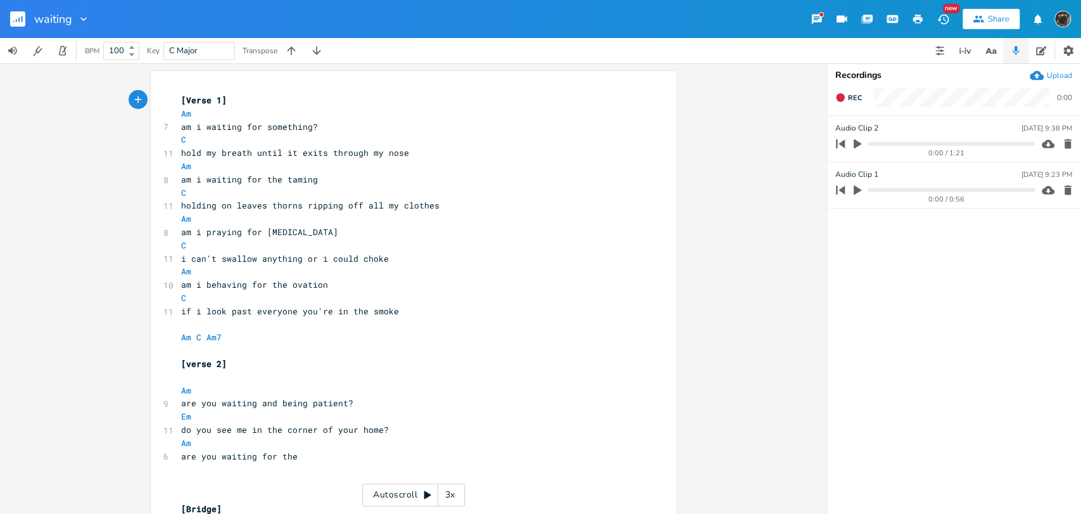
click at [15, 25] on rect "button" at bounding box center [17, 18] width 15 height 15
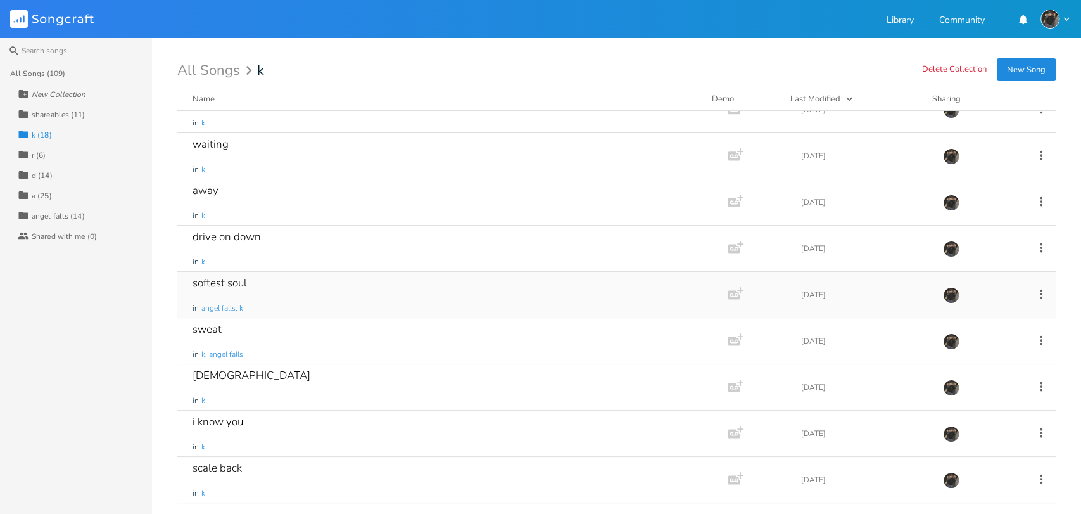
scroll to position [211, 0]
click at [366, 243] on div "drive on down in k" at bounding box center [450, 247] width 515 height 46
